Goal: Navigation & Orientation: Find specific page/section

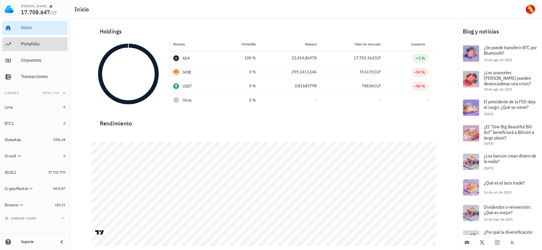
click at [34, 41] on div "Portafolio" at bounding box center [43, 44] width 44 height 6
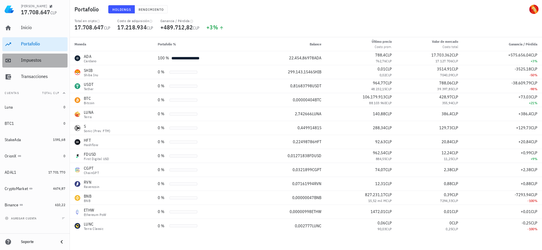
click at [28, 54] on link "Impuestos" at bounding box center [34, 61] width 65 height 14
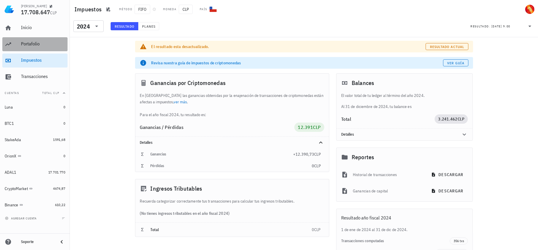
click at [31, 38] on div "Portafolio" at bounding box center [43, 44] width 44 height 13
